Goal: Task Accomplishment & Management: Manage account settings

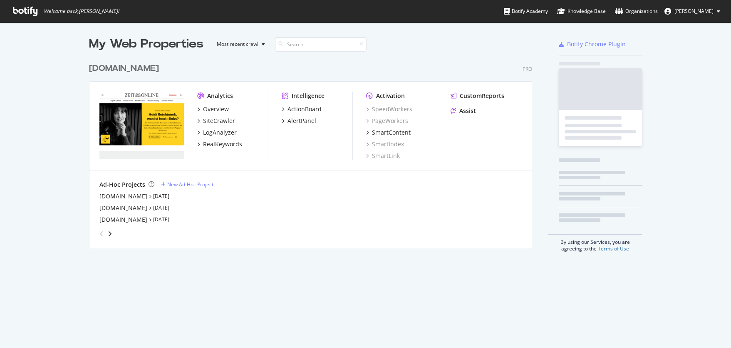
scroll to position [341, 719]
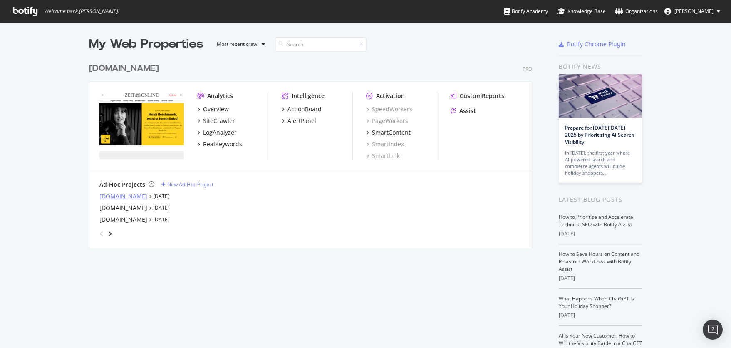
click at [119, 193] on div "[DOMAIN_NAME]" at bounding box center [123, 196] width 48 height 8
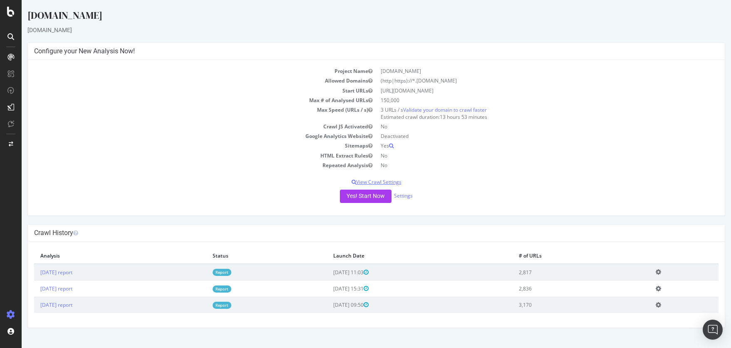
click at [393, 183] on p "View Crawl Settings" at bounding box center [376, 181] width 685 height 7
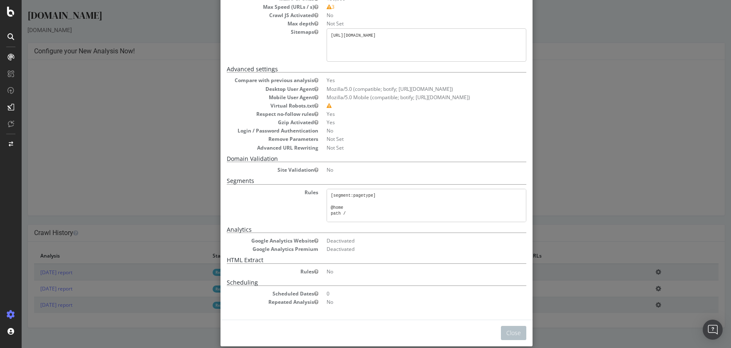
scroll to position [87, 0]
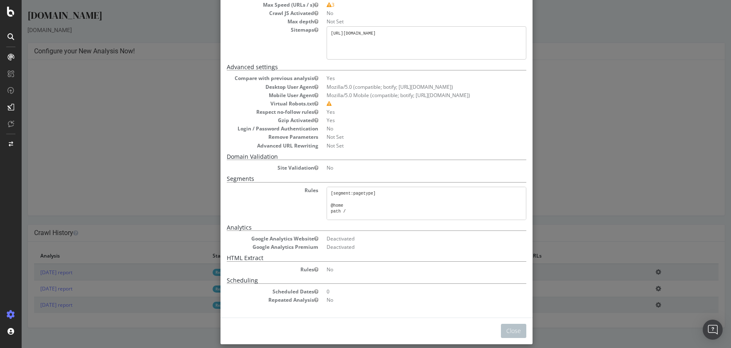
click at [365, 206] on pre "[segment:pagetype] @home path / @ratgeber path /ratgeber/* @themen path /themen…" at bounding box center [427, 202] width 200 height 33
click at [349, 205] on pre "[segment:pagetype] @home path / @ratgeber path /ratgeber/* @themen path /themen…" at bounding box center [427, 202] width 200 height 33
drag, startPoint x: 333, startPoint y: 199, endPoint x: 358, endPoint y: 219, distance: 32.1
click at [358, 219] on pre "[segment:pagetype] @home path / @ratgeber path /ratgeber/* @themen path /themen…" at bounding box center [427, 202] width 200 height 33
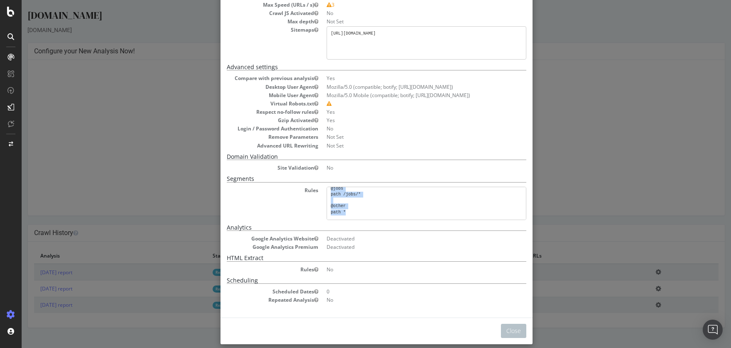
click at [369, 204] on pre "[segment:pagetype] @home path / @ratgeber path /ratgeber/* @themen path /themen…" at bounding box center [427, 202] width 200 height 33
drag, startPoint x: 363, startPoint y: 211, endPoint x: 347, endPoint y: 212, distance: 15.4
click at [362, 212] on pre "[segment:pagetype] @home path / @ratgeber path /ratgeber/* @themen path /themen…" at bounding box center [427, 202] width 200 height 33
click at [346, 212] on pre "[segment:pagetype] @home path / @ratgeber path /ratgeber/* @themen path /themen…" at bounding box center [427, 202] width 200 height 33
click at [344, 212] on pre "[segment:pagetype] @home path / @ratgeber path /ratgeber/* @themen path /themen…" at bounding box center [427, 202] width 200 height 33
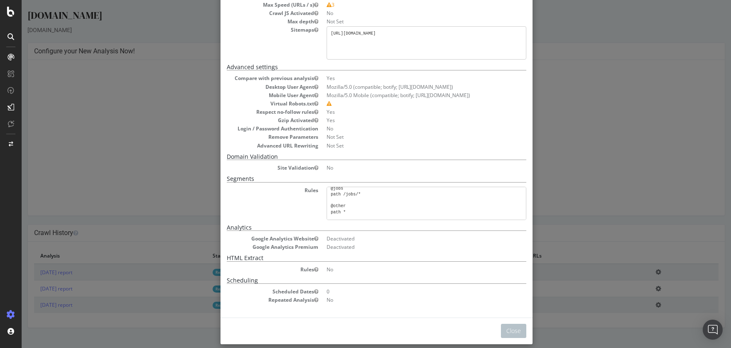
click at [344, 212] on pre "[segment:pagetype] @home path / @ratgeber path /ratgeber/* @themen path /themen…" at bounding box center [427, 202] width 200 height 33
click at [517, 332] on button "Close" at bounding box center [513, 330] width 25 height 14
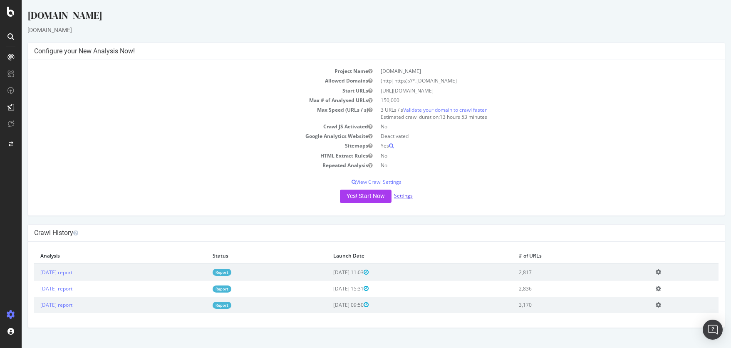
click at [409, 194] on link "Settings" at bounding box center [403, 195] width 19 height 7
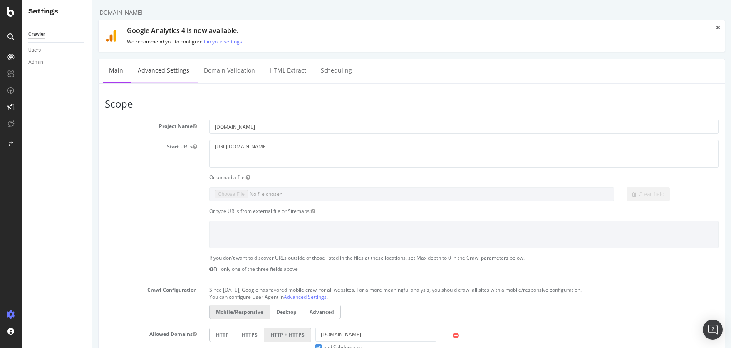
click at [176, 73] on link "Advanced Settings" at bounding box center [164, 70] width 64 height 23
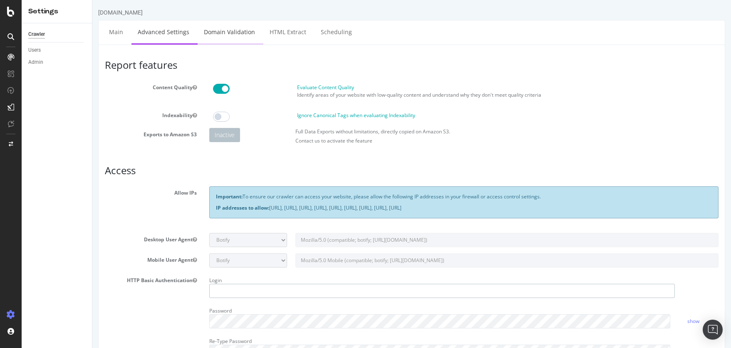
type input "judithlungstrass"
click at [223, 32] on link "Domain Validation" at bounding box center [230, 31] width 64 height 23
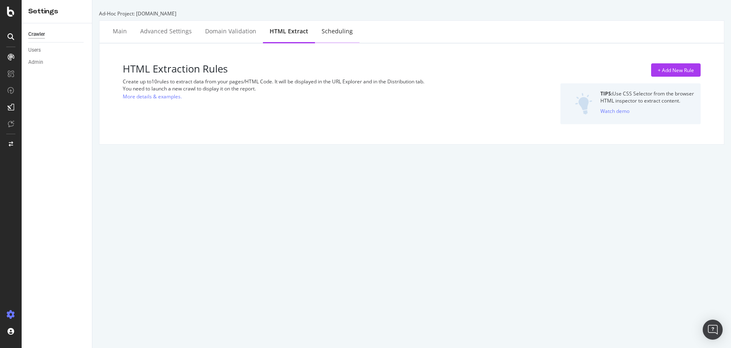
click at [333, 37] on div "Scheduling" at bounding box center [337, 31] width 45 height 23
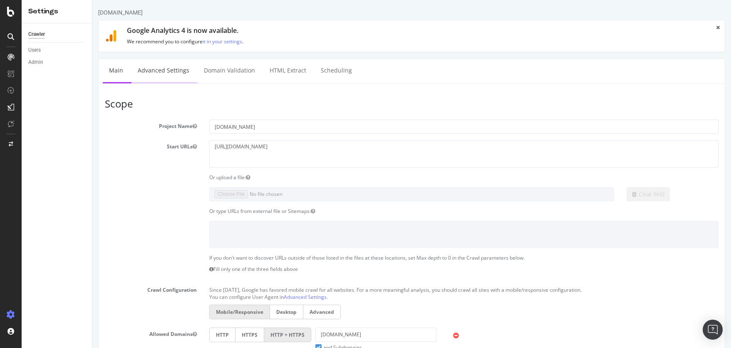
click at [174, 75] on link "Advanced Settings" at bounding box center [164, 70] width 64 height 23
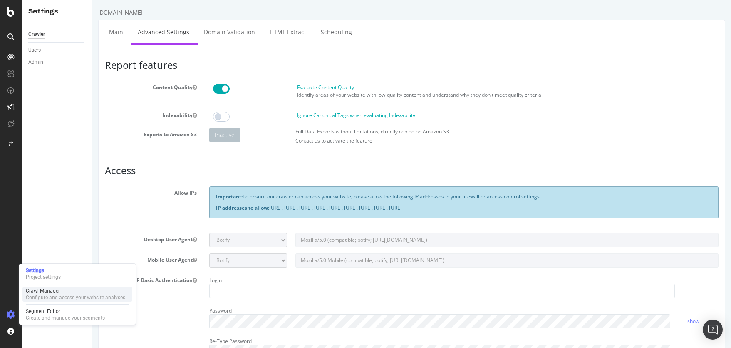
click at [52, 292] on div "Crawl Manager" at bounding box center [75, 290] width 99 height 7
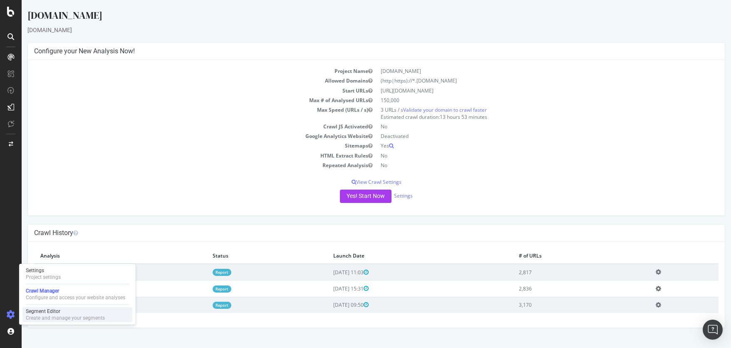
click at [61, 318] on div "Create and manage your segments" at bounding box center [65, 317] width 79 height 7
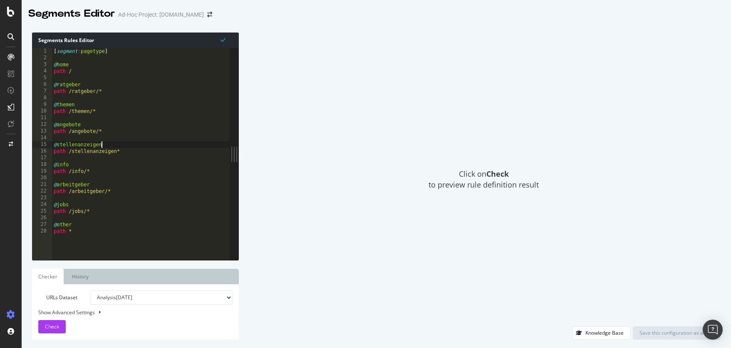
click at [138, 145] on div "[ segment : pagetype ] @ home path / @ ratgeber path /ratgeber/* @ themen path …" at bounding box center [141, 160] width 178 height 225
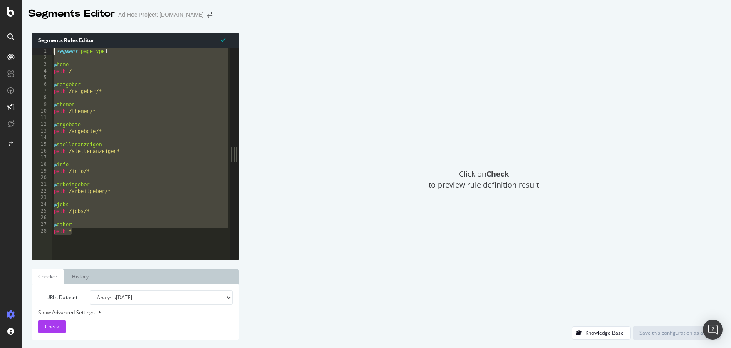
drag, startPoint x: 77, startPoint y: 233, endPoint x: 55, endPoint y: 54, distance: 180.3
click at [55, 54] on div "[ segment : pagetype ] @ home path / @ ratgeber path /ratgeber/* @ themen path …" at bounding box center [141, 160] width 178 height 225
type textarea "[segment:pagetype]"
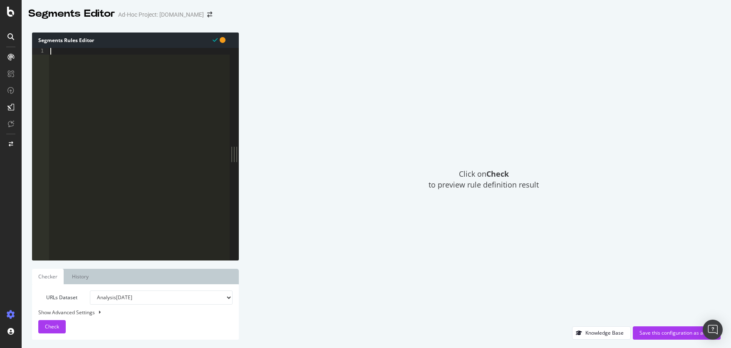
paste textarea "host [DOMAIN_NAME]"
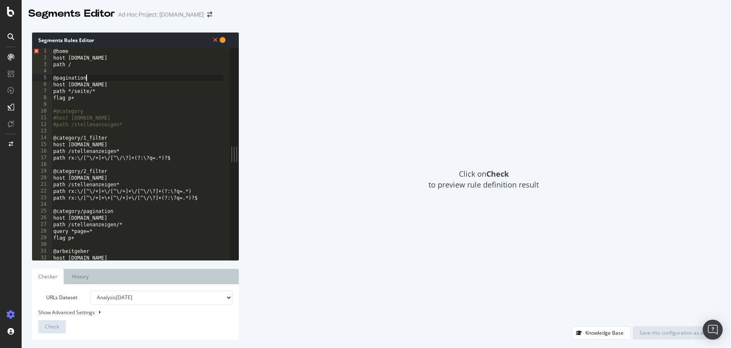
click at [87, 77] on div "@home host [DOMAIN_NAME] path / @pagination host [DOMAIN_NAME] path */seite/* f…" at bounding box center [138, 160] width 172 height 225
click at [54, 51] on div "@home host [DOMAIN_NAME] path / @pagination host [DOMAIN_NAME] path */seite/* f…" at bounding box center [138, 160] width 172 height 225
type textarea "@home"
drag, startPoint x: 79, startPoint y: 52, endPoint x: 50, endPoint y: 52, distance: 28.7
click at [50, 52] on div "@home 1 2 3 4 5 6 7 8 9 10 11 12 13 14 15 16 17 18 19 20 21 22 23 24 25 26 27 2…" at bounding box center [131, 154] width 198 height 212
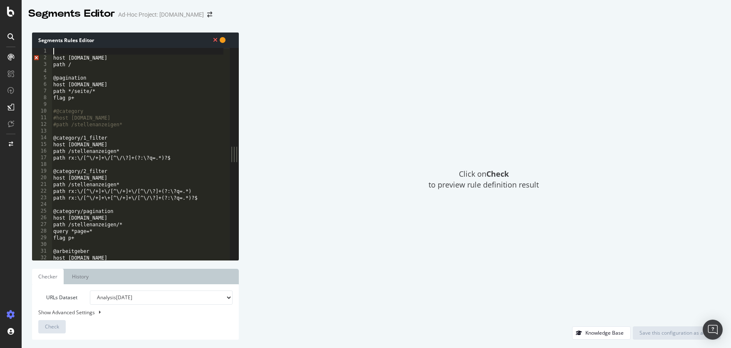
type textarea "@home"
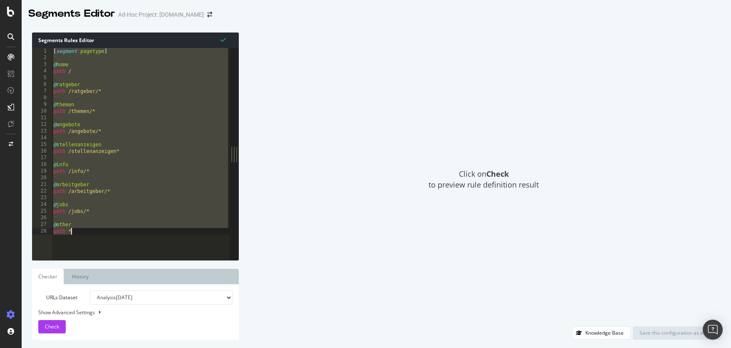
click at [91, 91] on div "[ segment : pagetype ] @ home path / @ ratgeber path /ratgeber/* @ themen path …" at bounding box center [141, 160] width 178 height 225
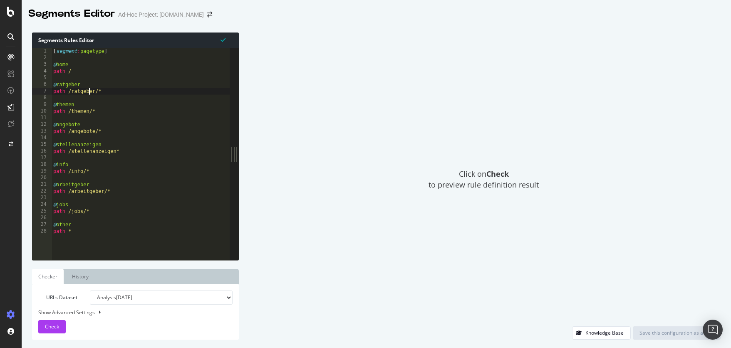
click at [63, 66] on div "[ segment : pagetype ] @ home path / @ ratgeber path /ratgeber/* @ themen path …" at bounding box center [141, 160] width 178 height 225
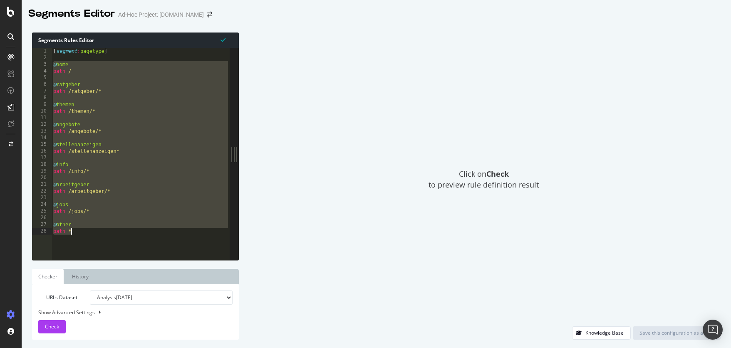
drag, startPoint x: 54, startPoint y: 66, endPoint x: 75, endPoint y: 236, distance: 170.8
click at [75, 236] on div "[ segment : pagetype ] @ home path / @ ratgeber path /ratgeber/* @ themen path …" at bounding box center [141, 160] width 178 height 225
type textarea "@other path *"
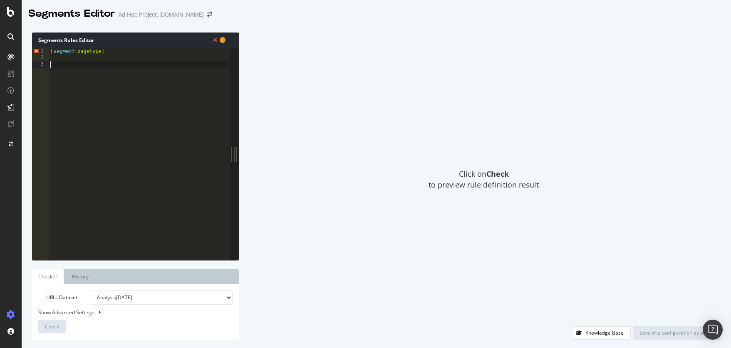
paste textarea "host [DOMAIN_NAME]"
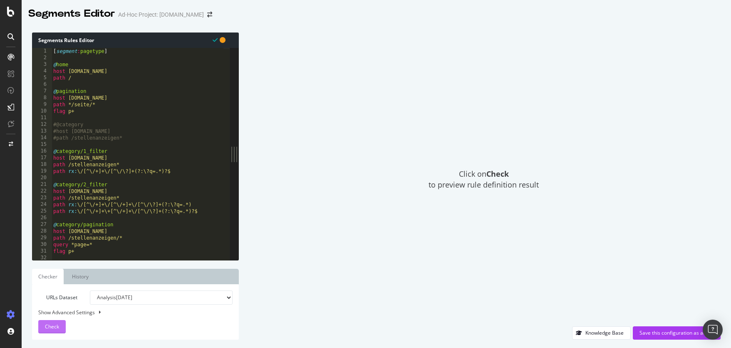
click at [52, 326] on span "Check" at bounding box center [52, 326] width 14 height 7
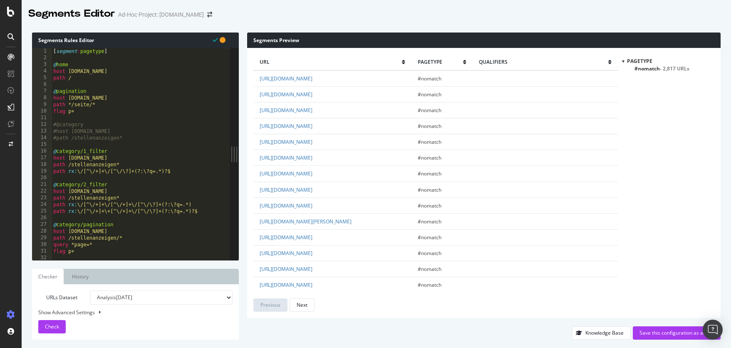
click at [131, 99] on div "[ segment : pagetype ] @ home host [DOMAIN_NAME] path / @ pagination host [DOMA…" at bounding box center [138, 160] width 172 height 225
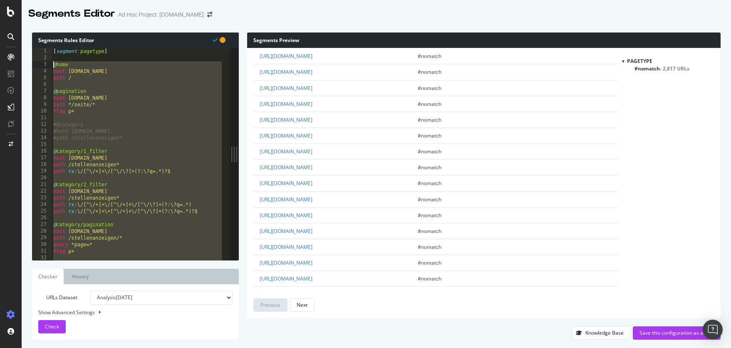
drag, startPoint x: 109, startPoint y: 256, endPoint x: 47, endPoint y: 65, distance: 200.9
click at [47, 65] on div "host [DOMAIN_NAME] 1 2 3 4 5 6 7 8 9 10 11 12 13 14 15 16 17 18 19 20 21 22 23 …" at bounding box center [131, 154] width 198 height 212
paste textarea "Cursor at row 3"
type textarea "host [DOMAIN_NAME]"
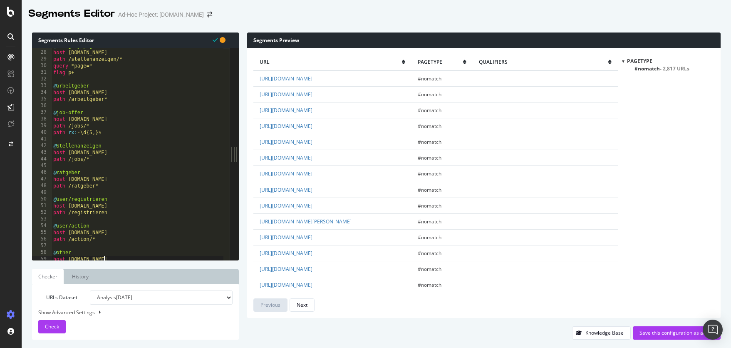
scroll to position [175, 0]
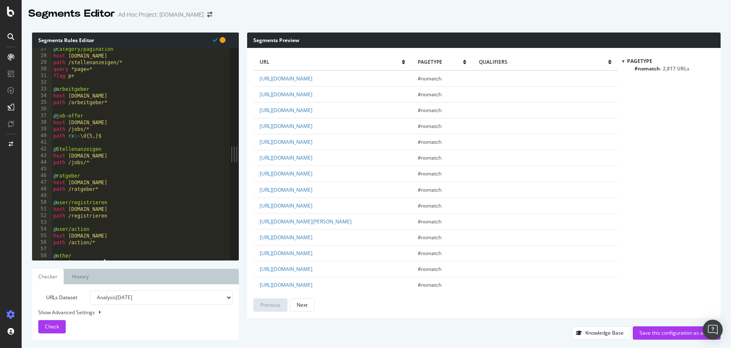
click at [91, 313] on div "Show Advanced Settings" at bounding box center [129, 311] width 194 height 7
select select "5000"
select select "100"
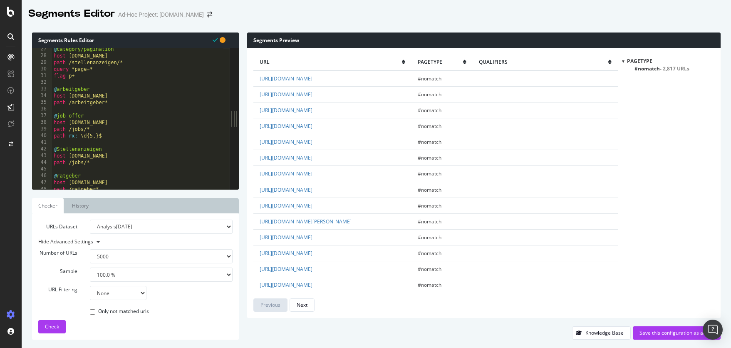
click at [140, 295] on select "None Equal to Not equal to Starts with Doesn't start with Ends with Doesn't end…" at bounding box center [118, 293] width 57 height 14
select select "eq"
click at [90, 286] on select "None Equal to Not equal to Starts with Doesn't start with Ends with Doesn't end…" at bounding box center [118, 293] width 57 height 14
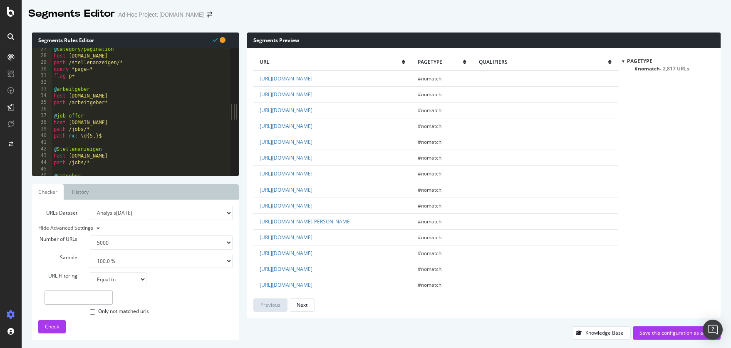
click at [80, 297] on input "text" at bounding box center [79, 297] width 68 height 14
paste input "[URL][DOMAIN_NAME]"
type input "[URL][DOMAIN_NAME]"
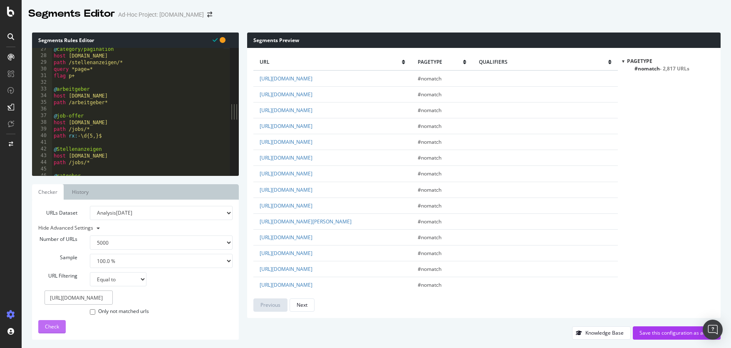
click at [56, 326] on span "Check" at bounding box center [52, 326] width 14 height 7
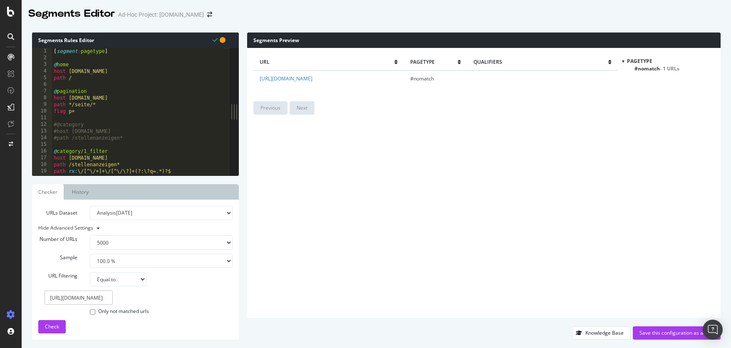
click at [208, 216] on select "Analysis [DATE] Analysis [DATE] Analysis [DATE] Or paste a list of URLs" at bounding box center [161, 213] width 142 height 14
select select "urlList"
click at [90, 206] on select "Analysis [DATE] Analysis [DATE] Analysis [DATE] Or paste a list of URLs" at bounding box center [161, 213] width 142 height 14
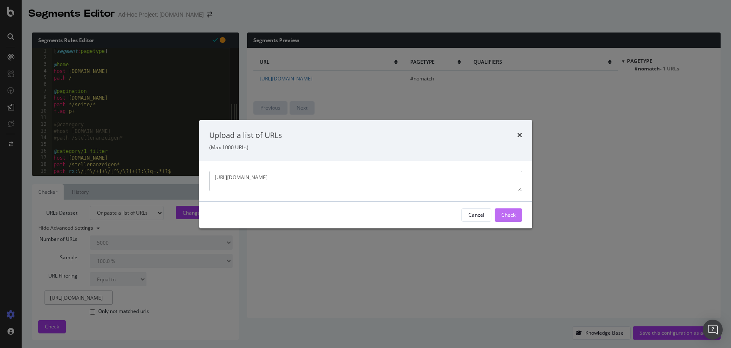
type textarea "[URL][DOMAIN_NAME]"
click at [508, 216] on div "Check" at bounding box center [509, 214] width 14 height 7
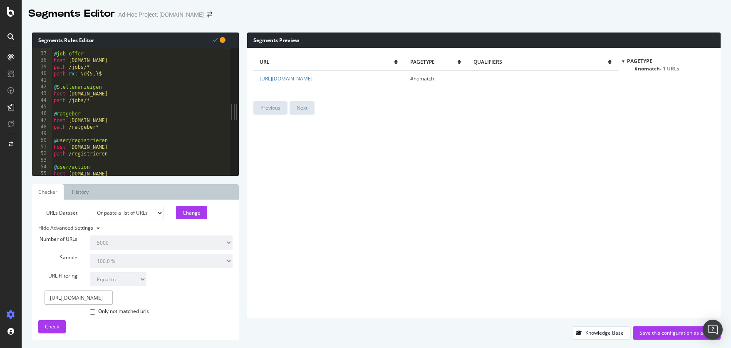
scroll to position [266, 0]
click at [664, 328] on div "Save this configuration as active" at bounding box center [677, 332] width 75 height 12
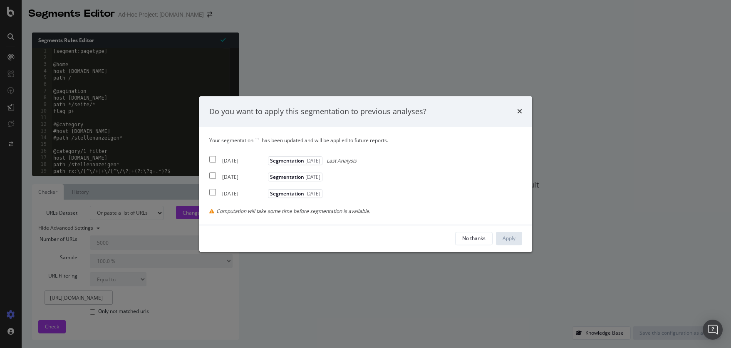
click at [218, 158] on div "[DATE] Segmentation [DATE] Last Analysis" at bounding box center [282, 159] width 147 height 10
checkbox input "true"
click at [214, 176] on input "modal" at bounding box center [212, 175] width 7 height 7
checkbox input "true"
click at [214, 190] on input "modal" at bounding box center [212, 192] width 7 height 7
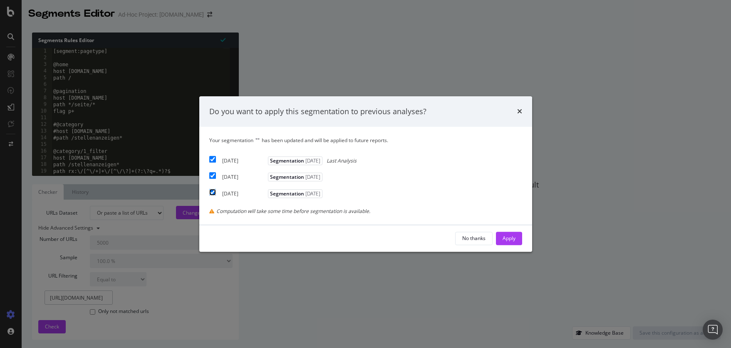
checkbox input "true"
click at [516, 239] on button "Apply" at bounding box center [509, 237] width 26 height 13
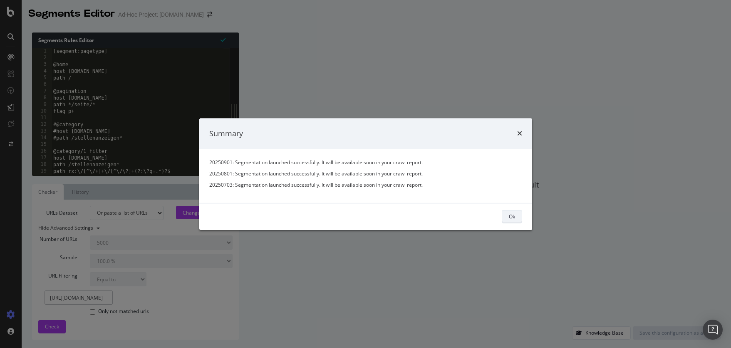
click at [510, 216] on div "Ok" at bounding box center [512, 216] width 6 height 7
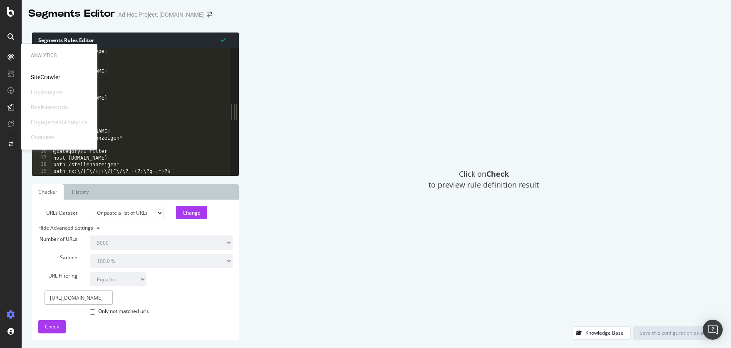
click at [36, 75] on div "SiteCrawler" at bounding box center [46, 77] width 30 height 8
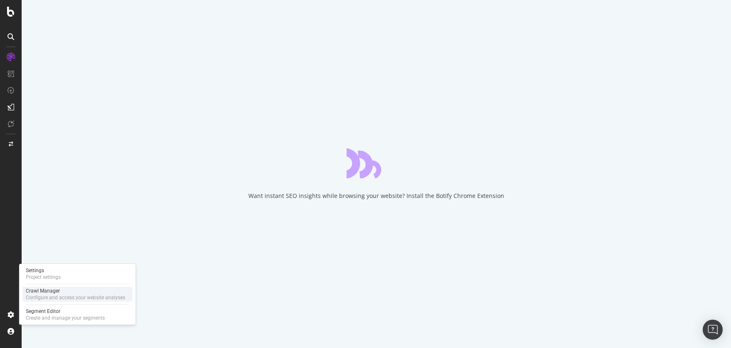
click at [52, 293] on div "Crawl Manager" at bounding box center [75, 290] width 99 height 7
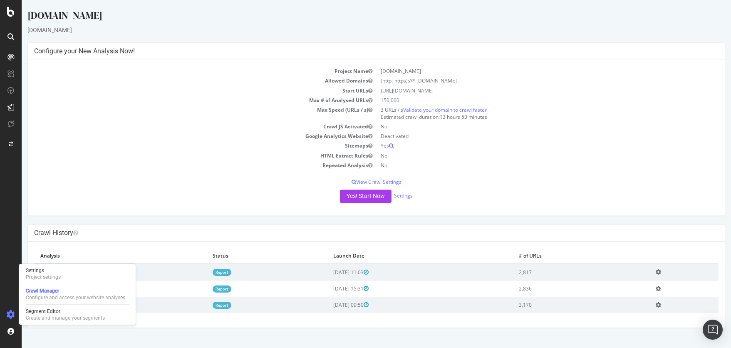
click at [137, 225] on div "Crawl History" at bounding box center [376, 232] width 697 height 17
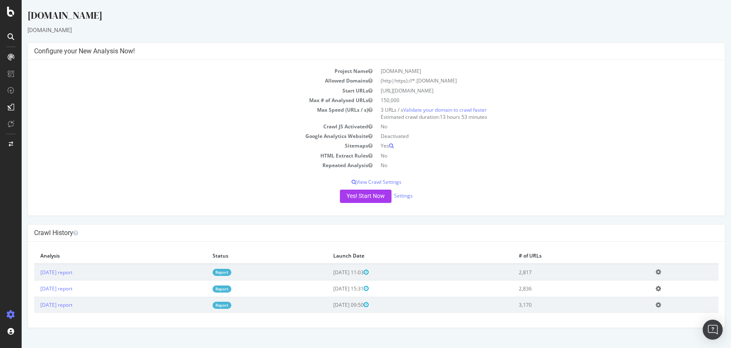
click at [3, 289] on div at bounding box center [11, 178] width 20 height 257
click at [45, 81] on div "SiteCrawler" at bounding box center [46, 77] width 30 height 8
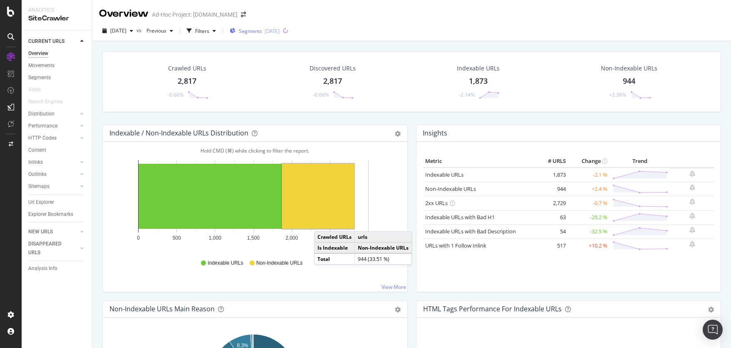
click at [262, 30] on span "Segments" at bounding box center [250, 30] width 23 height 7
